Goal: Check status: Check status

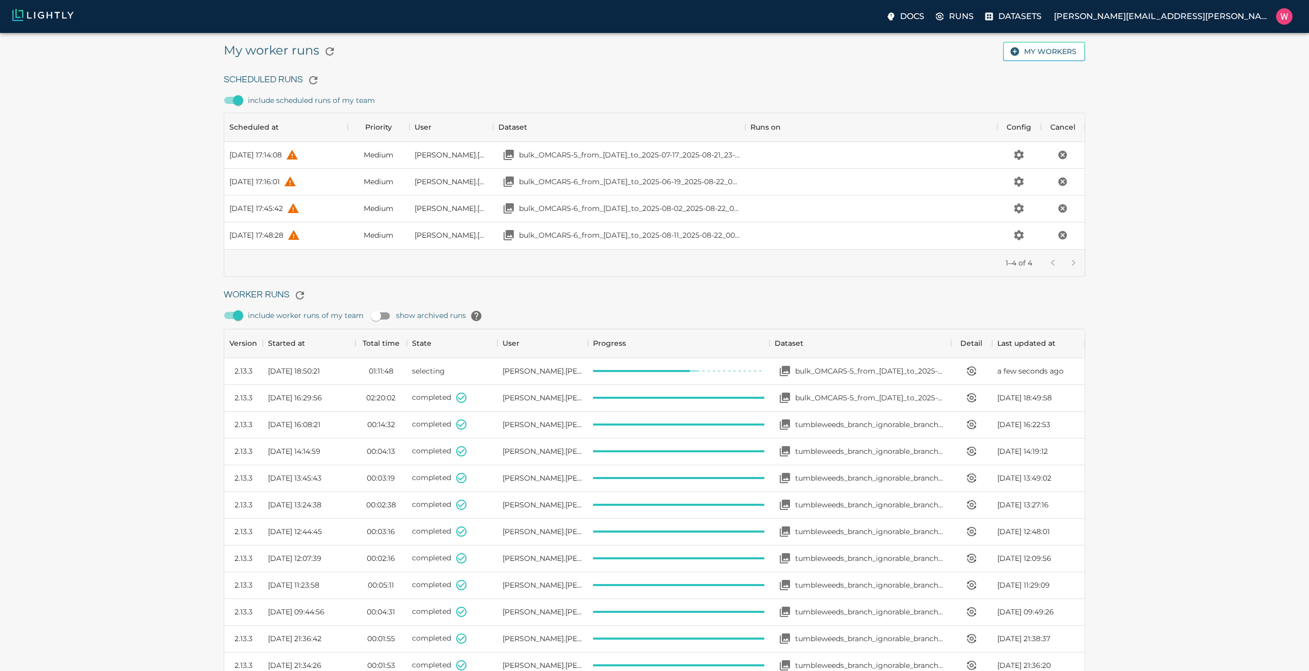
scroll to position [690, 853]
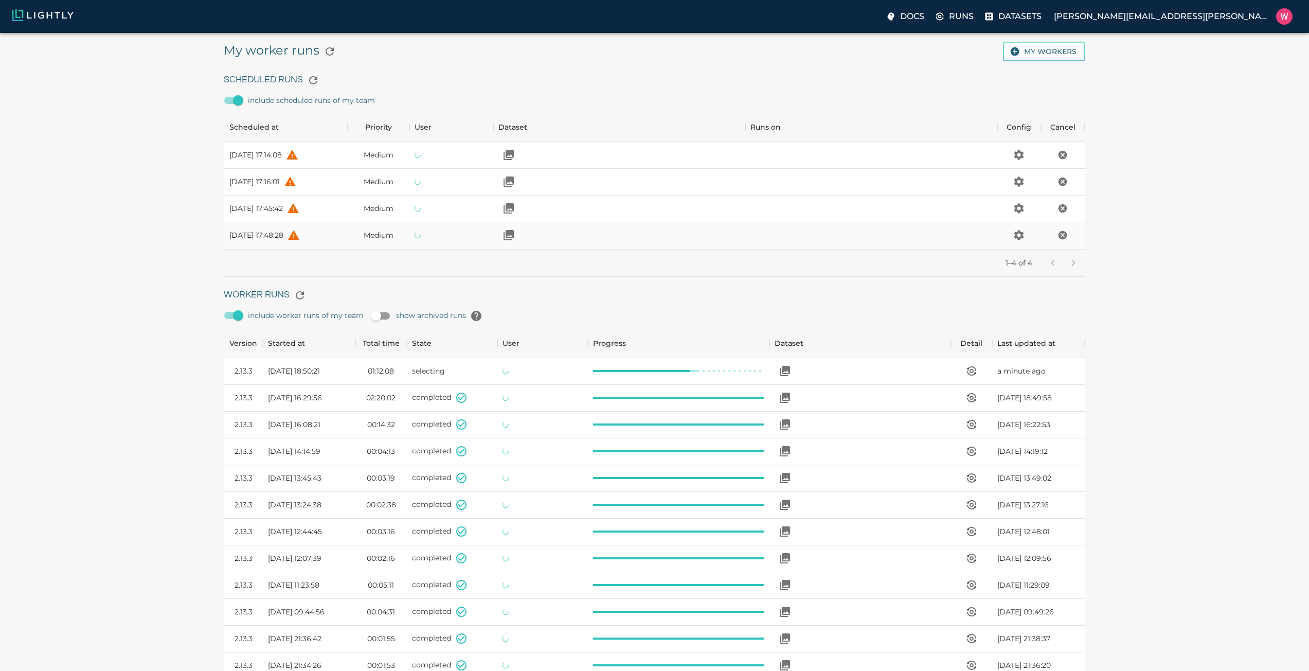
scroll to position [690, 853]
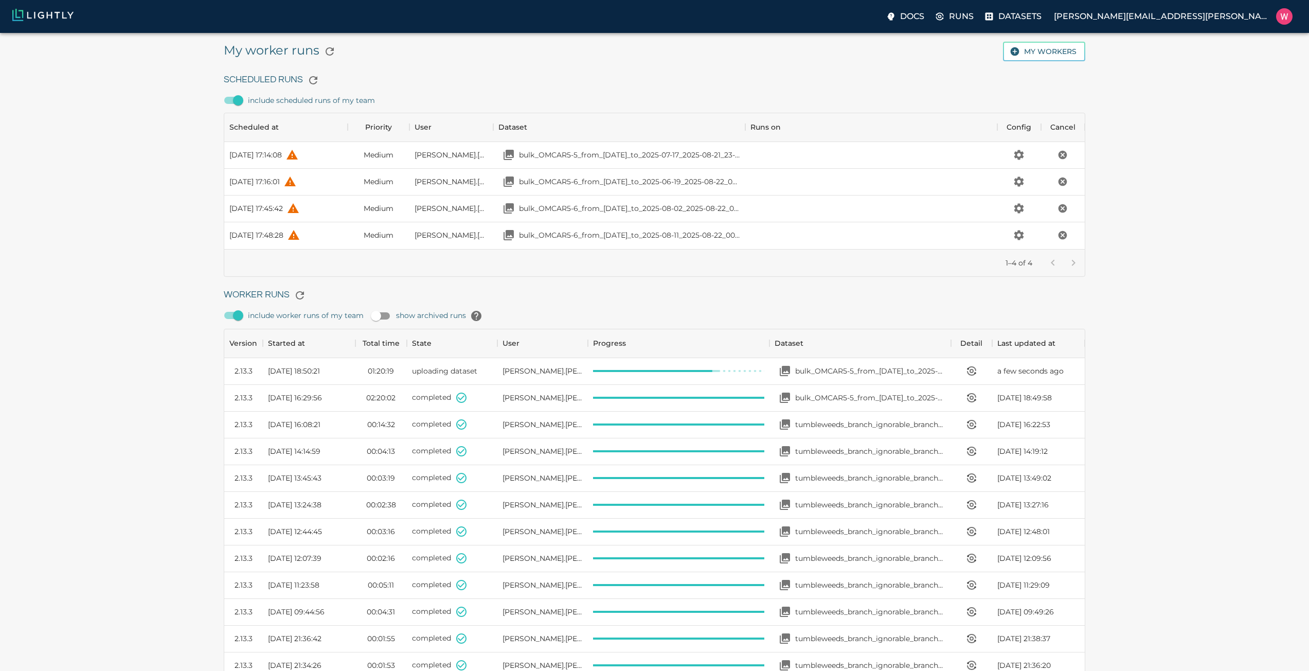
click at [127, 198] on div "My worker runs My workers Scheduled Runs include scheduled runs of my team Sche…" at bounding box center [654, 547] width 1293 height 1013
click at [1184, 302] on div "My worker runs My workers Scheduled Runs include scheduled runs of my team Sche…" at bounding box center [654, 547] width 1293 height 1013
click at [842, 396] on p "bulk_OMCAR5-5_from_[DATE]_to_2025-08-18_2025-08-21_23-14-42" at bounding box center [870, 398] width 151 height 10
